Goal: Find specific page/section: Find specific page/section

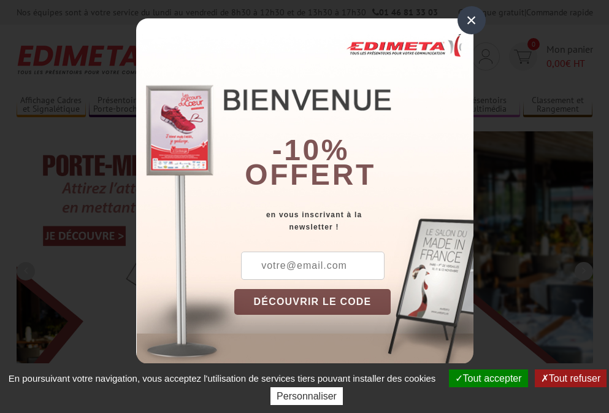
click at [487, 378] on button "Tout accepter" at bounding box center [488, 378] width 79 height 18
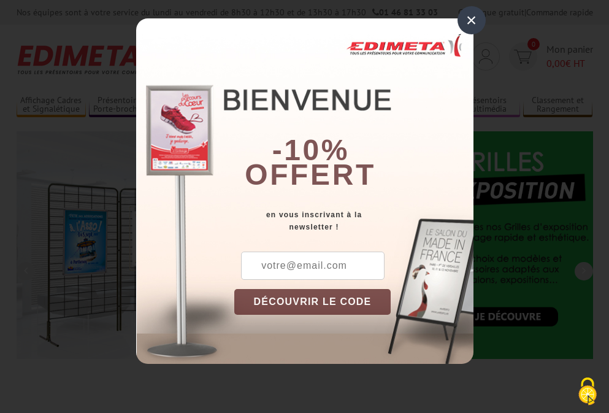
click at [471, 20] on div "×" at bounding box center [472, 20] width 28 height 28
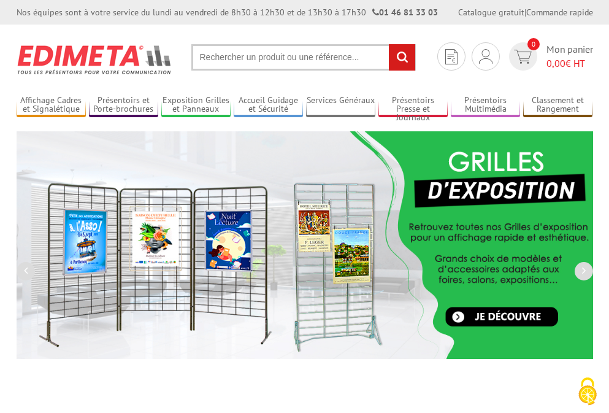
click at [0, 0] on div "Nos équipes sont à votre service du [DATE] au [DATE] de 8h30 à 12h30 et de 13h3…" at bounding box center [304, 12] width 609 height 25
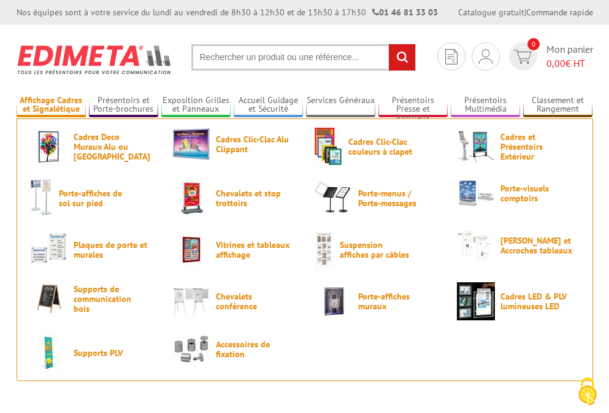
click at [51, 105] on link "Affichage Cadres et Signalétique" at bounding box center [51, 105] width 69 height 20
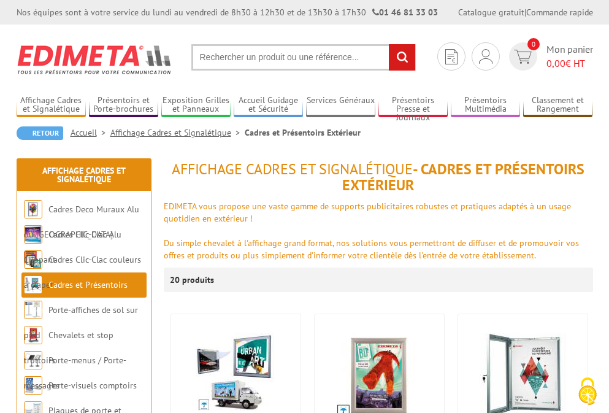
scroll to position [52, 0]
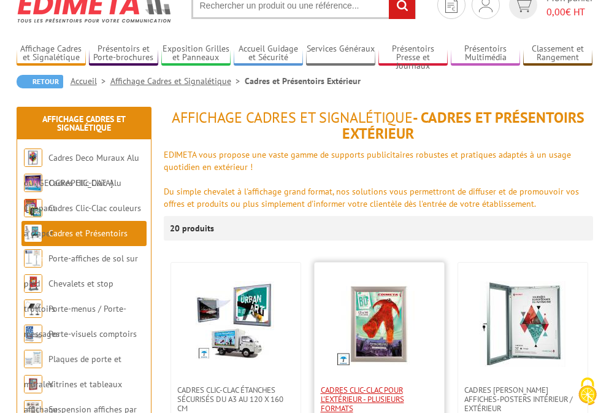
click at [379, 399] on span "Cadres Clic-Clac pour l'extérieur - PLUSIEURS FORMATS" at bounding box center [379, 399] width 117 height 28
